Goal: Task Accomplishment & Management: Manage account settings

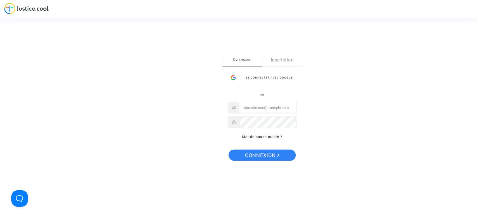
drag, startPoint x: 262, startPoint y: 108, endPoint x: 266, endPoint y: 111, distance: 4.4
click at [262, 108] on input "Email" at bounding box center [267, 107] width 57 height 11
type input "laurenenal.pitcher@gmail.com"
click at [271, 153] on span "Connexion" at bounding box center [262, 156] width 34 height 12
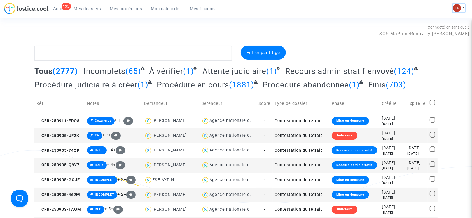
click at [461, 8] on button at bounding box center [458, 8] width 12 height 8
click at [436, 31] on link "Changer de compte" at bounding box center [436, 28] width 57 height 9
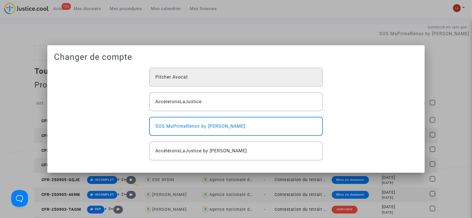
click at [232, 78] on div "Pitcher Avocat" at bounding box center [235, 77] width 173 height 19
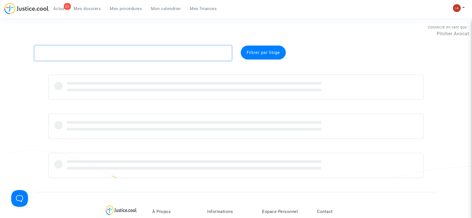
click at [107, 52] on textarea at bounding box center [132, 53] width 197 height 15
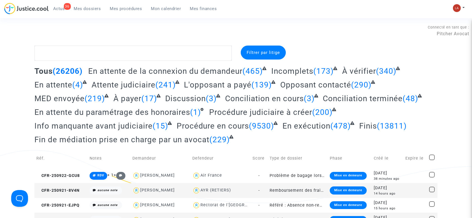
click at [117, 7] on span "Mes procédures" at bounding box center [126, 8] width 32 height 5
